Goal: Obtain resource: Download file/media

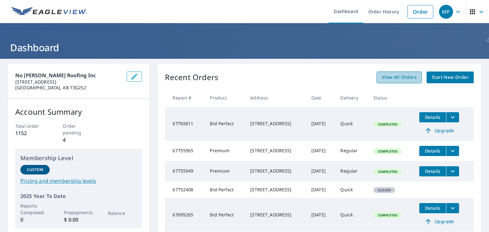
click at [407, 72] on link "View All Orders" at bounding box center [398, 78] width 45 height 12
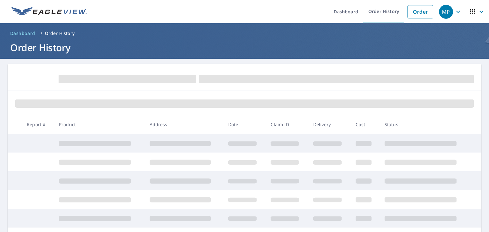
click at [404, 75] on span at bounding box center [336, 79] width 275 height 8
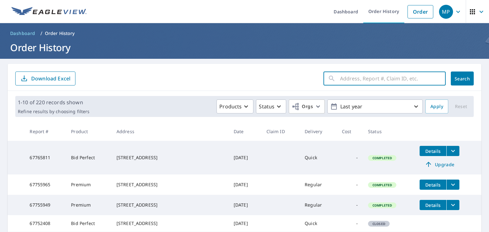
click at [404, 75] on input "text" at bounding box center [393, 79] width 106 height 18
type input "188"
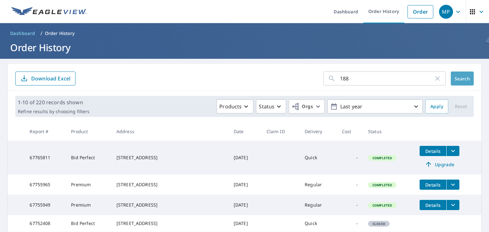
click at [458, 78] on span "Search" at bounding box center [462, 79] width 13 height 6
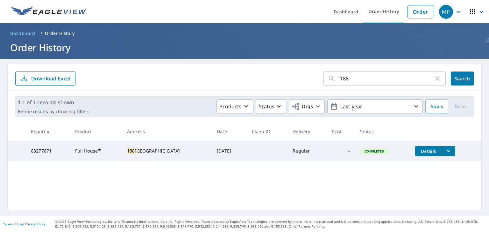
drag, startPoint x: 150, startPoint y: 156, endPoint x: 202, endPoint y: 159, distance: 52.0
click at [202, 159] on tr "63277871 Full House™ [STREET_ADDRESS] [DATE] Regular - Completed Details" at bounding box center [244, 151] width 473 height 20
copy td "T3N0K6"
click at [444, 150] on icon "filesDropdownBtn-63277871" at bounding box center [448, 151] width 8 height 8
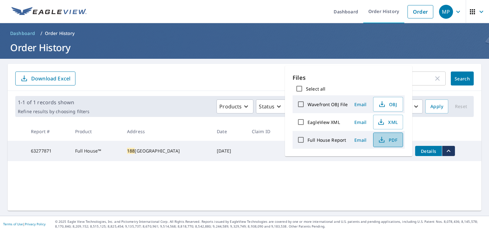
click at [388, 144] on button "PDF" at bounding box center [388, 140] width 30 height 15
